Goal: Contribute content: Add original content to the website for others to see

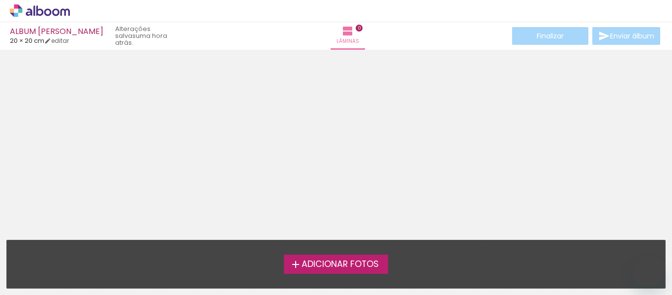
click at [325, 261] on span "Adicionar Fotos" at bounding box center [340, 264] width 77 height 9
click at [0, 0] on input "file" at bounding box center [0, 0] width 0 height 0
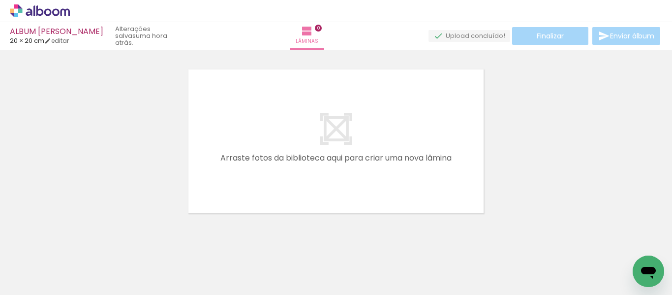
scroll to position [0, 1560]
click at [639, 205] on div at bounding box center [336, 128] width 672 height 177
click at [32, 276] on span "Adicionar Fotos" at bounding box center [35, 281] width 30 height 11
click at [0, 0] on input "file" at bounding box center [0, 0] width 0 height 0
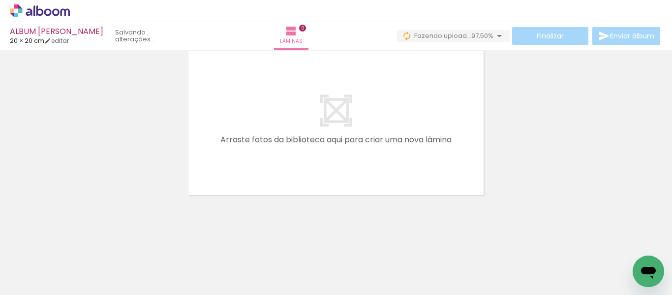
scroll to position [0, 0]
